Goal: Transaction & Acquisition: Download file/media

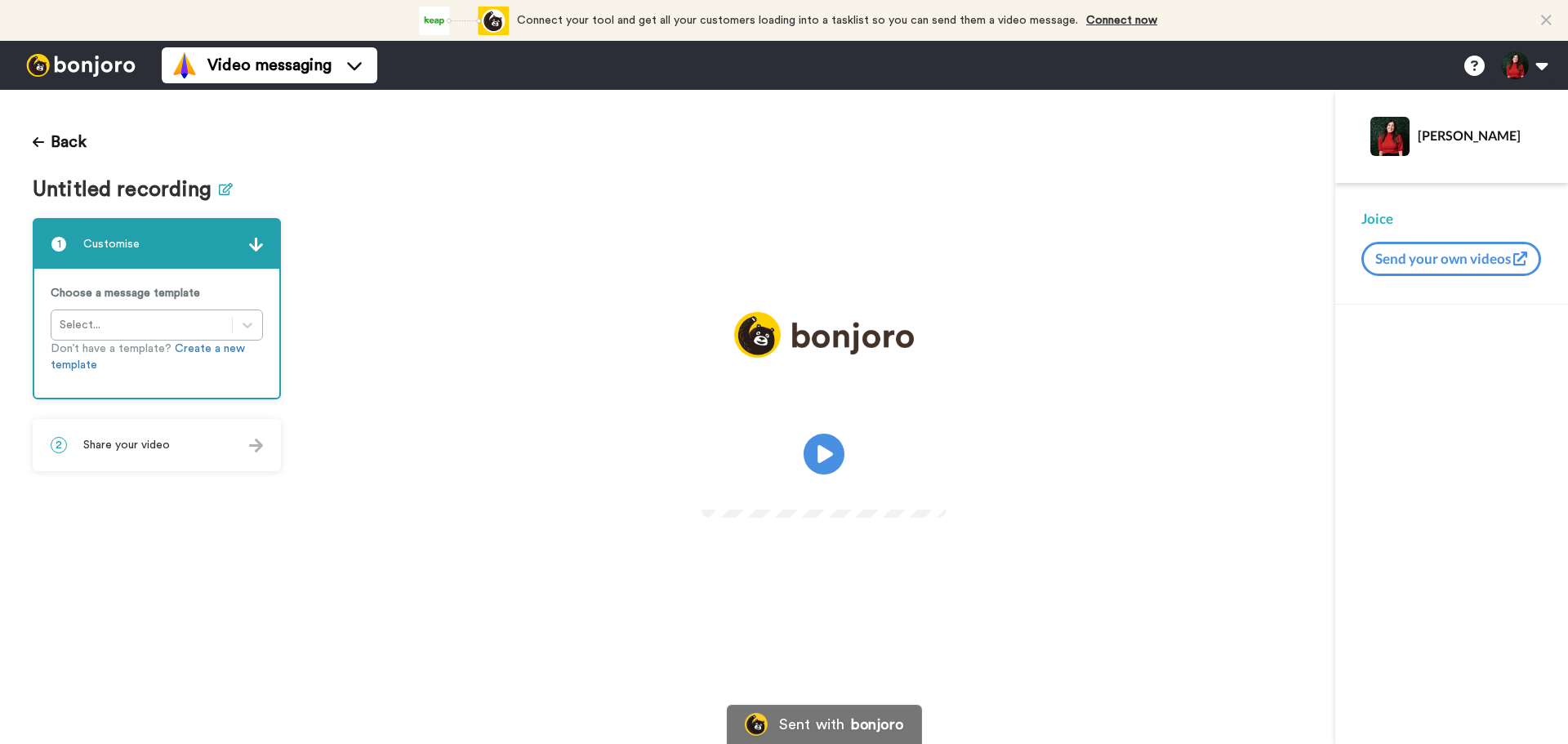
click at [226, 196] on button at bounding box center [226, 190] width 14 height 24
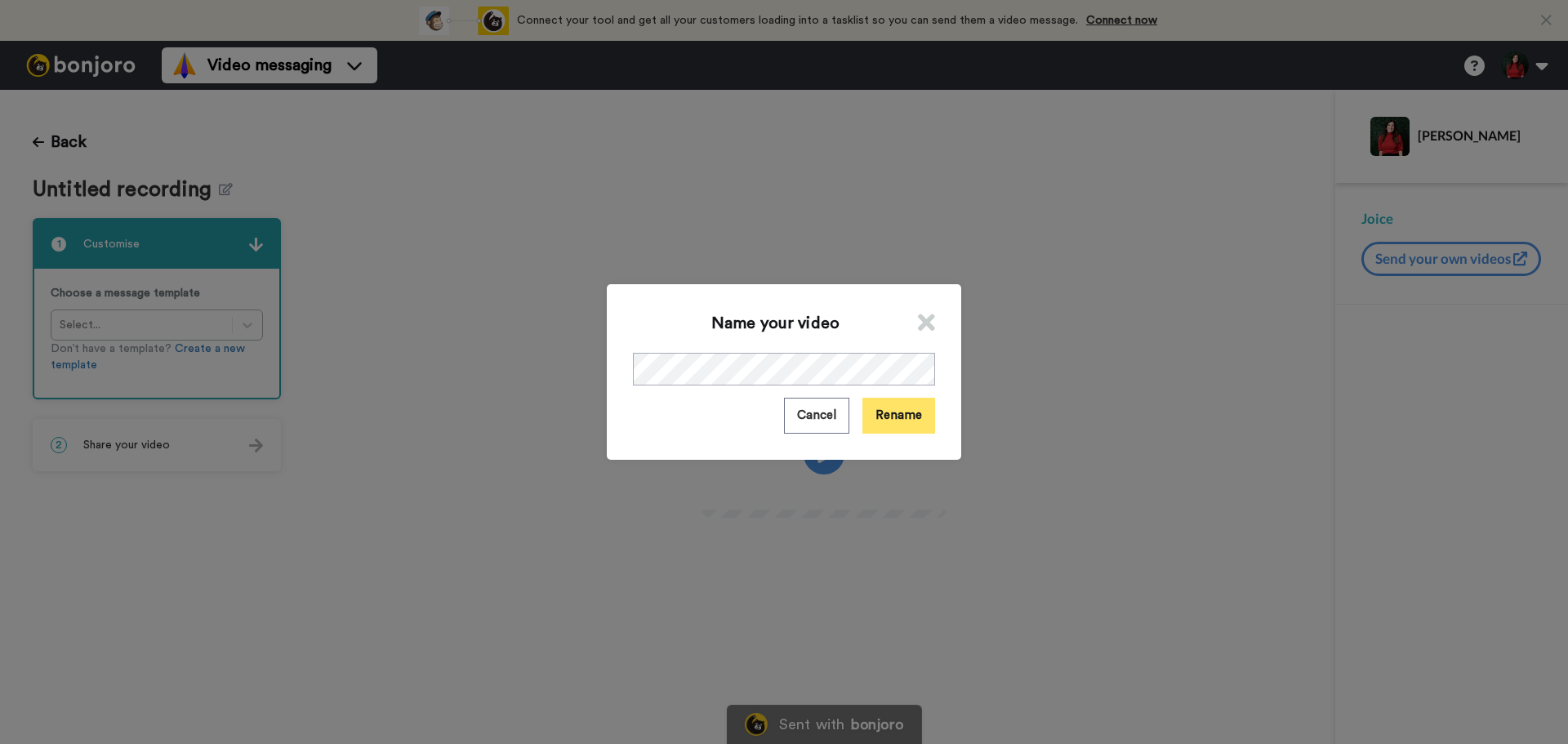
click at [896, 417] on button "Rename" at bounding box center [898, 414] width 73 height 35
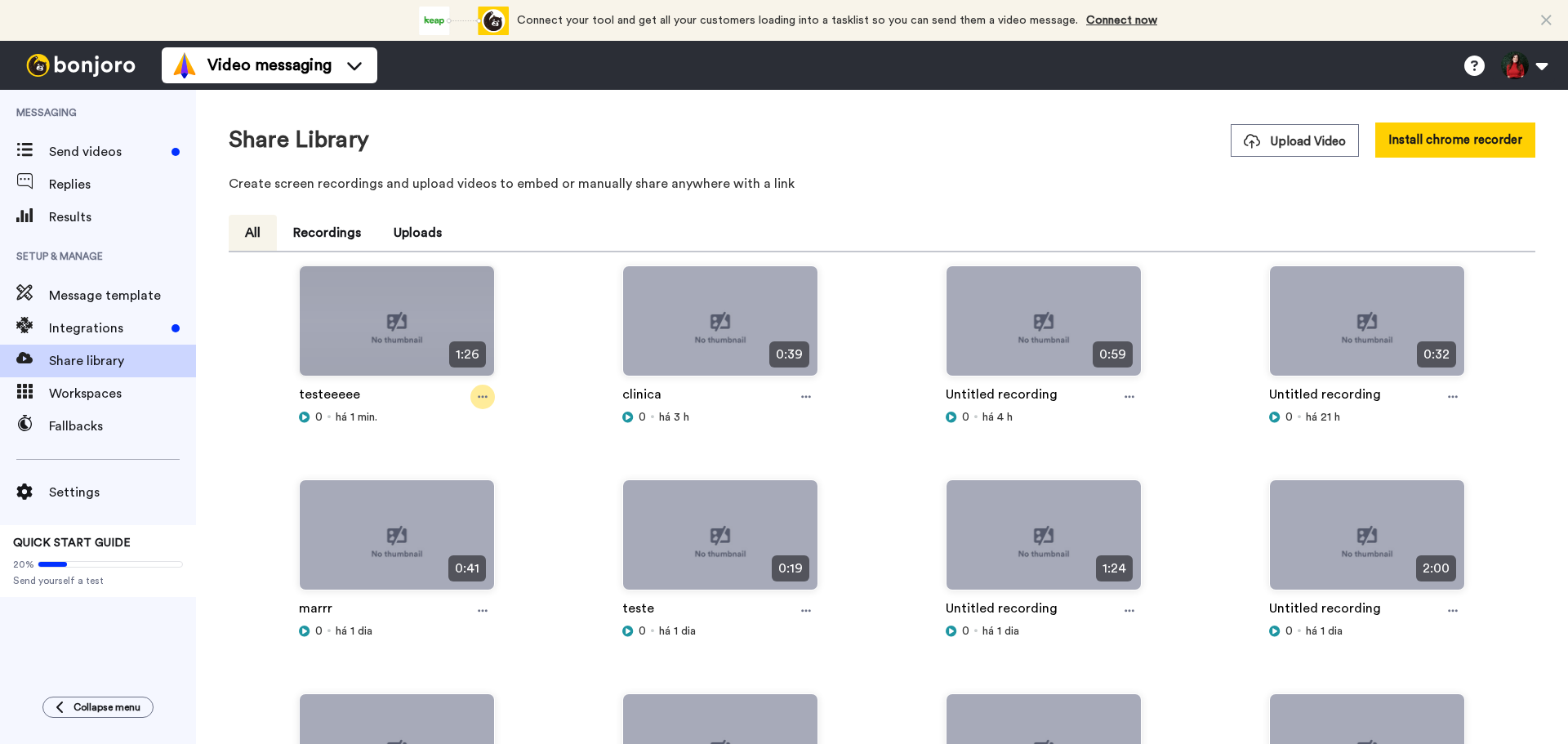
click at [482, 401] on icon at bounding box center [483, 396] width 10 height 11
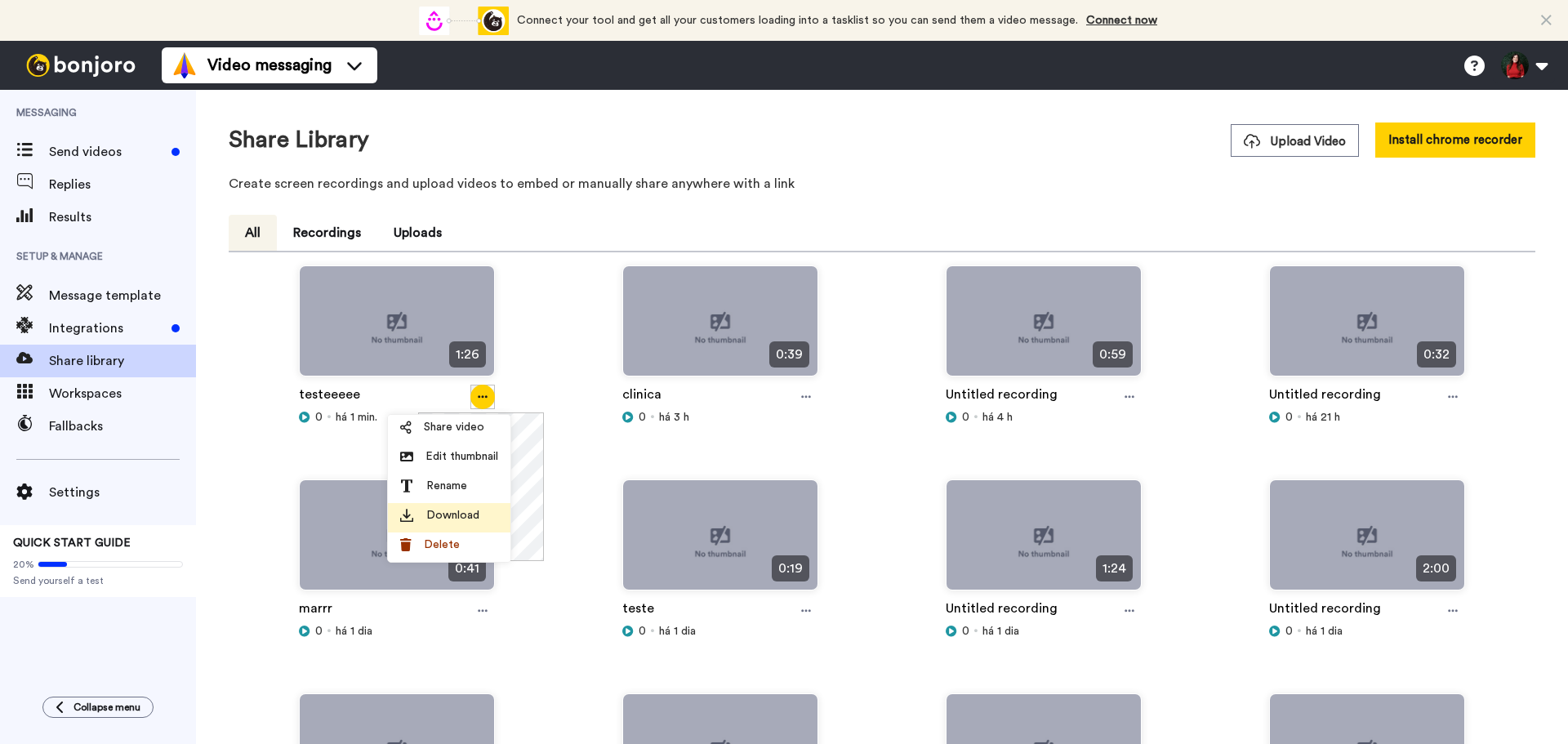
click at [485, 511] on div "Download" at bounding box center [449, 515] width 98 height 16
